Goal: Browse casually: Explore the website without a specific task or goal

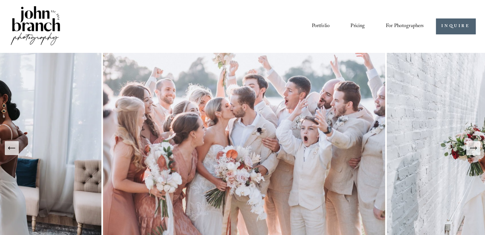
click at [322, 28] on link "Portfolio" at bounding box center [320, 26] width 18 height 11
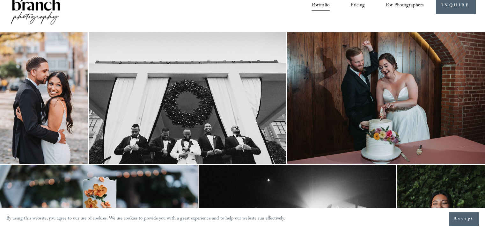
scroll to position [32, 0]
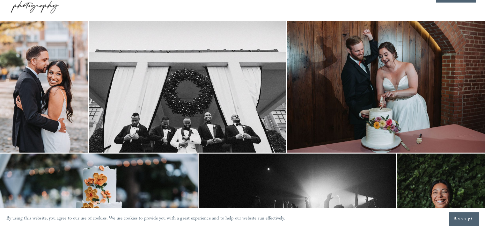
click at [390, 101] on img at bounding box center [386, 87] width 198 height 132
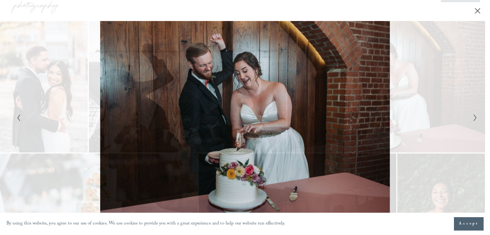
click at [476, 117] on icon "Next Slide" at bounding box center [475, 118] width 4 height 8
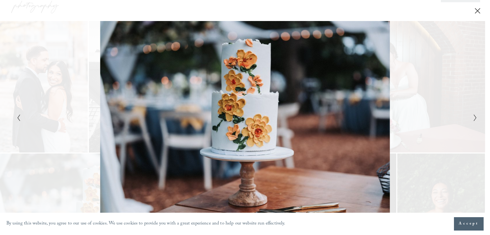
click at [476, 117] on icon "Next Slide" at bounding box center [475, 118] width 4 height 8
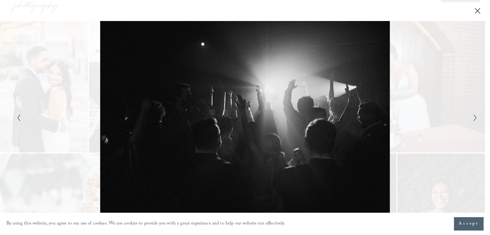
click at [476, 117] on icon "Next Slide" at bounding box center [475, 118] width 4 height 8
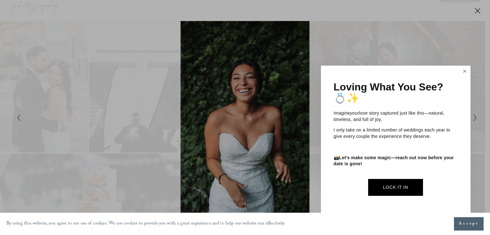
click at [467, 72] on link "Close" at bounding box center [465, 72] width 10 height 10
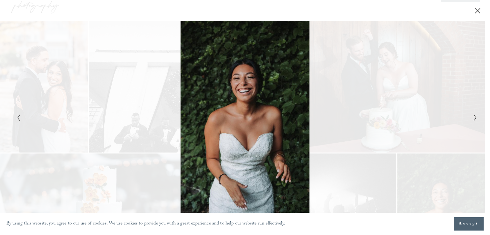
click at [472, 115] on button "Next Slide" at bounding box center [473, 118] width 4 height 8
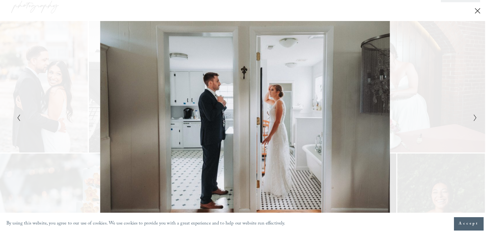
click at [472, 115] on button "Next Slide" at bounding box center [473, 118] width 4 height 8
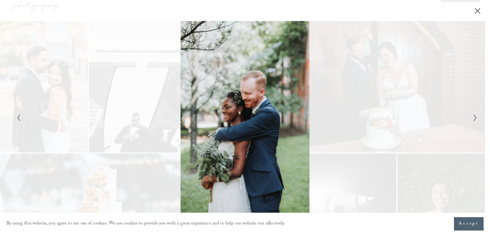
click at [472, 115] on button "Next Slide" at bounding box center [473, 118] width 4 height 8
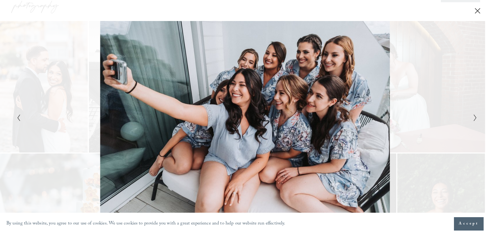
click at [472, 115] on button "Next Slide" at bounding box center [473, 118] width 4 height 8
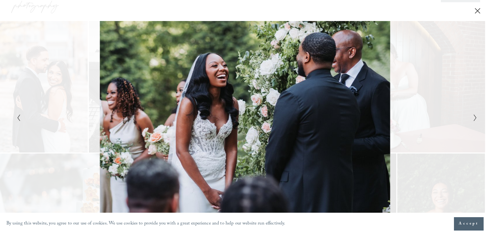
click at [472, 115] on button "Next Slide" at bounding box center [473, 118] width 4 height 8
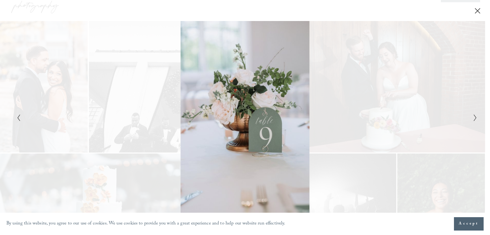
click at [472, 115] on button "Next Slide" at bounding box center [473, 118] width 4 height 8
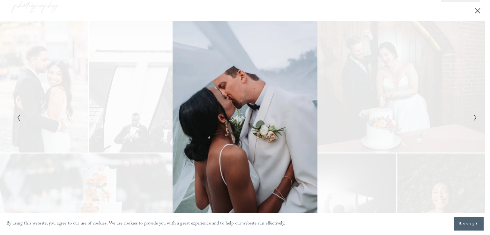
click at [472, 115] on button "Next Slide" at bounding box center [473, 118] width 4 height 8
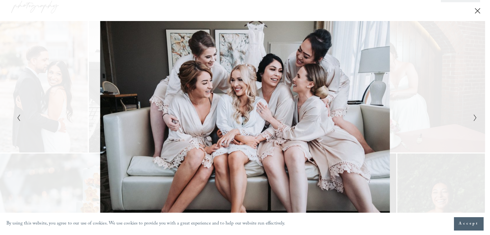
click at [472, 115] on button "Next Slide" at bounding box center [473, 118] width 4 height 8
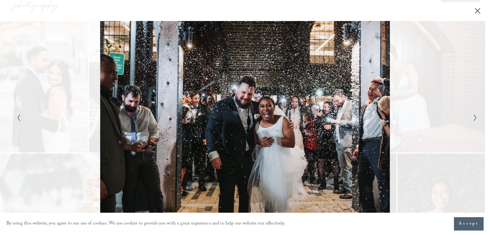
click at [472, 115] on button "Next Slide" at bounding box center [473, 118] width 4 height 8
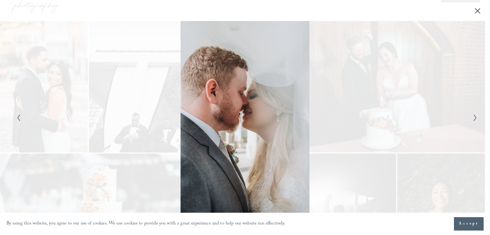
click at [472, 115] on button "Next Slide" at bounding box center [473, 118] width 4 height 8
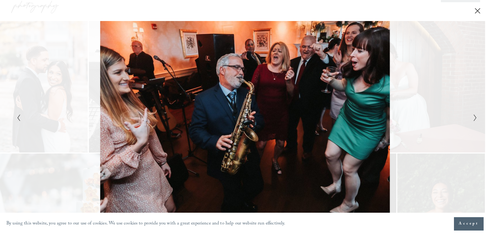
click at [474, 118] on icon "Next Slide" at bounding box center [475, 118] width 4 height 8
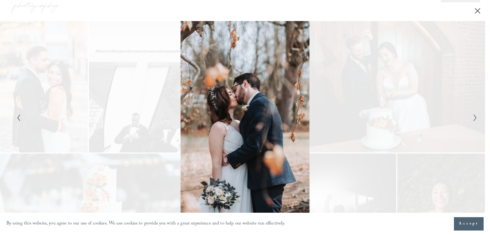
click at [474, 118] on icon "Next Slide" at bounding box center [475, 118] width 4 height 8
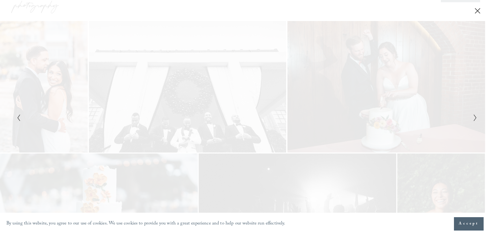
click at [474, 118] on icon "Next Slide" at bounding box center [475, 118] width 4 height 8
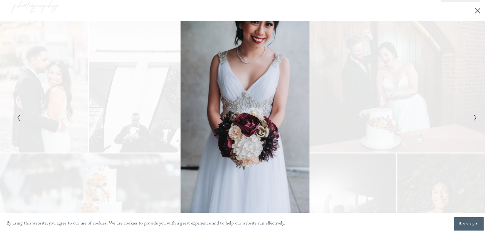
click at [20, 119] on icon "Previous Slide" at bounding box center [19, 118] width 4 height 8
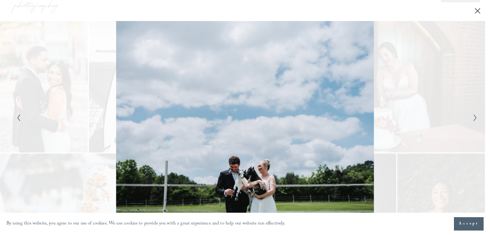
click at [473, 118] on icon "Next Slide" at bounding box center [475, 118] width 4 height 8
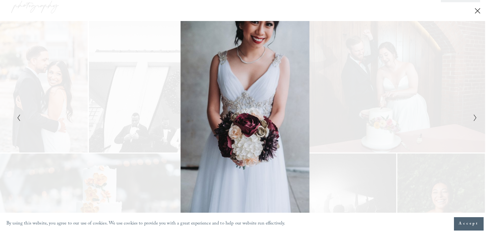
click at [474, 116] on icon "Next Slide" at bounding box center [475, 118] width 4 height 8
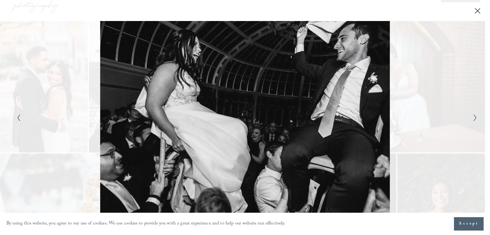
click at [474, 116] on icon "Next Slide" at bounding box center [475, 118] width 4 height 8
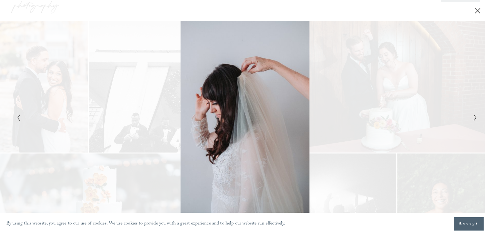
click at [474, 116] on icon "Next Slide" at bounding box center [475, 118] width 4 height 8
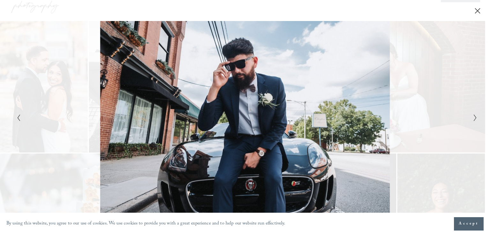
click at [474, 116] on icon "Next Slide" at bounding box center [475, 118] width 4 height 8
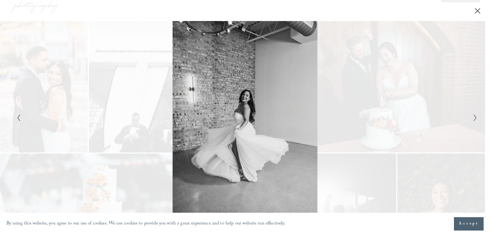
click at [474, 116] on icon "Next Slide" at bounding box center [475, 118] width 4 height 8
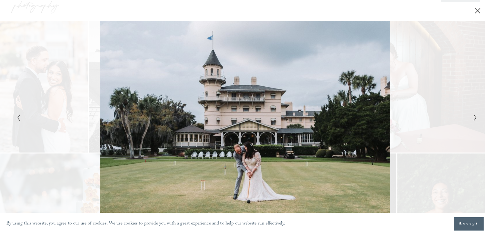
click at [474, 116] on icon "Next Slide" at bounding box center [475, 118] width 4 height 8
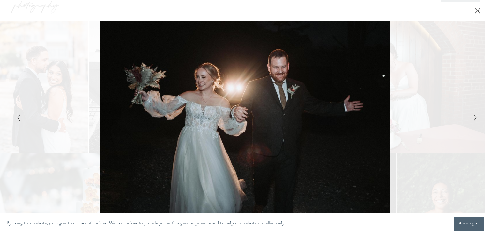
click at [473, 116] on icon "Next Slide" at bounding box center [475, 118] width 4 height 8
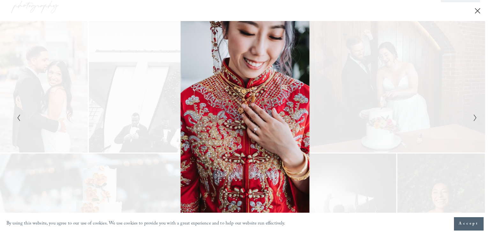
click at [473, 116] on icon "Next Slide" at bounding box center [475, 118] width 4 height 8
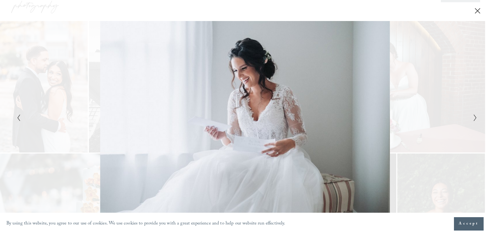
click at [476, 9] on icon "Close" at bounding box center [477, 11] width 6 height 6
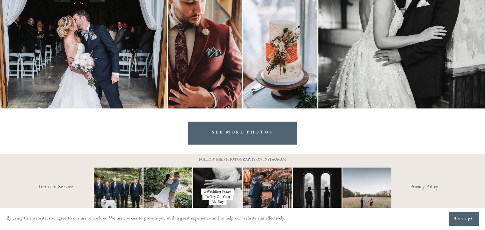
scroll to position [1913, 0]
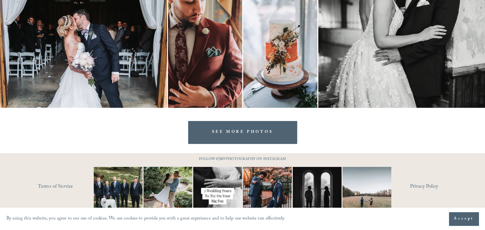
click at [235, 138] on link "SEE MORE PHOTOS" at bounding box center [242, 132] width 109 height 23
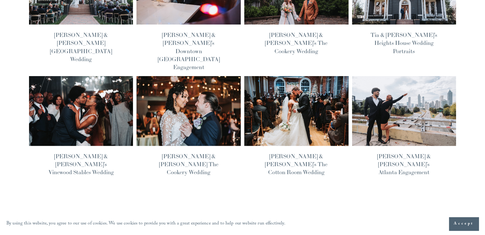
scroll to position [223, 0]
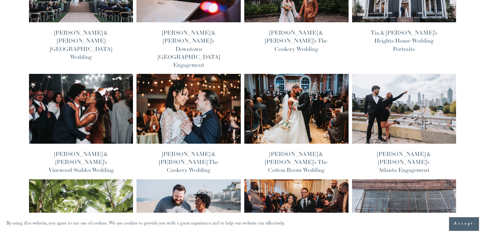
click at [297, 79] on img at bounding box center [296, 109] width 105 height 70
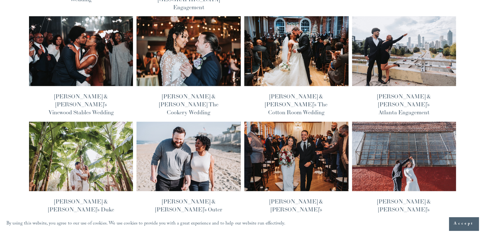
scroll to position [351, 0]
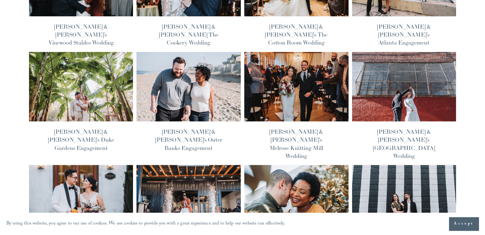
click at [88, 165] on img at bounding box center [80, 200] width 105 height 70
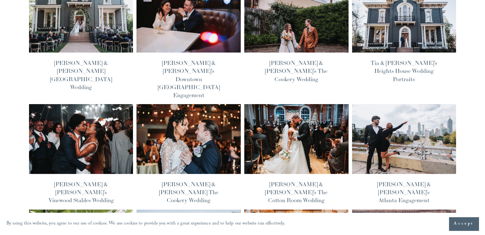
scroll to position [191, 0]
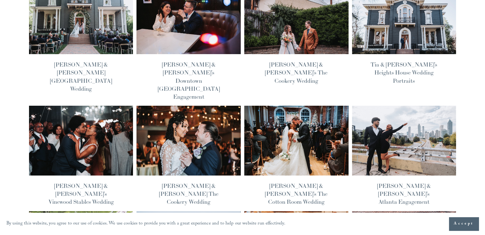
click at [208, 109] on img at bounding box center [188, 141] width 105 height 70
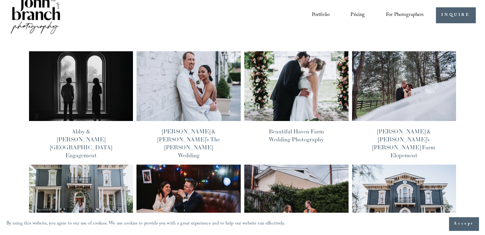
scroll to position [0, 0]
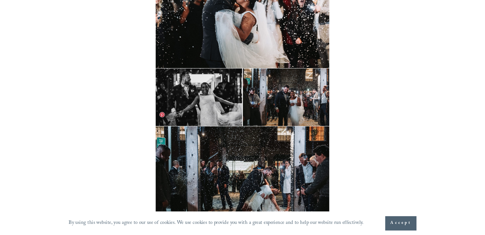
scroll to position [7905, 0]
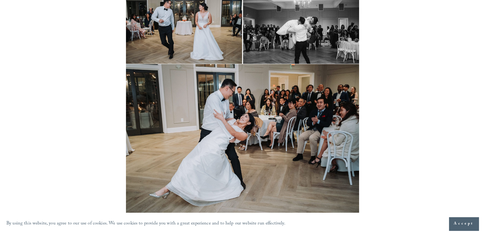
scroll to position [7745, 0]
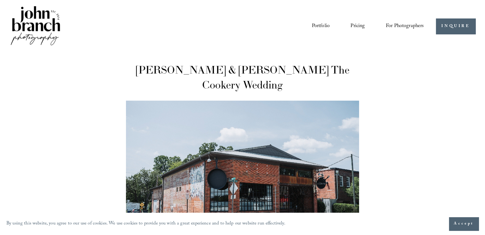
drag, startPoint x: 11, startPoint y: 9, endPoint x: 16, endPoint y: 9, distance: 4.5
